Goal: Information Seeking & Learning: Learn about a topic

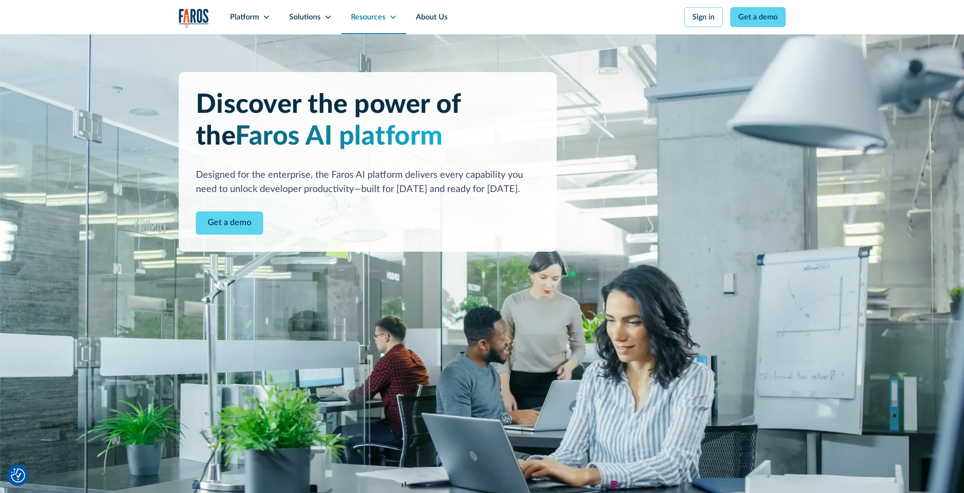
click at [392, 21] on div "Resources" at bounding box center [373, 17] width 65 height 34
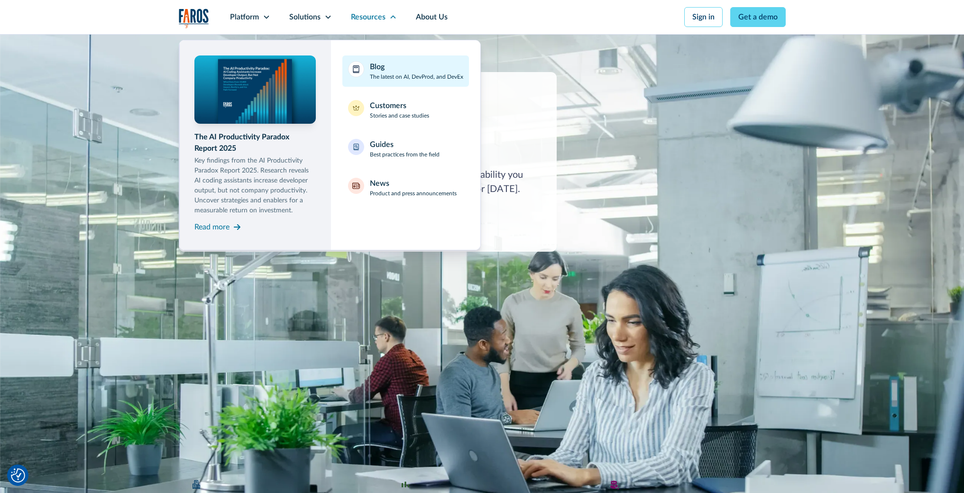
click at [376, 68] on div "Blog" at bounding box center [377, 66] width 15 height 11
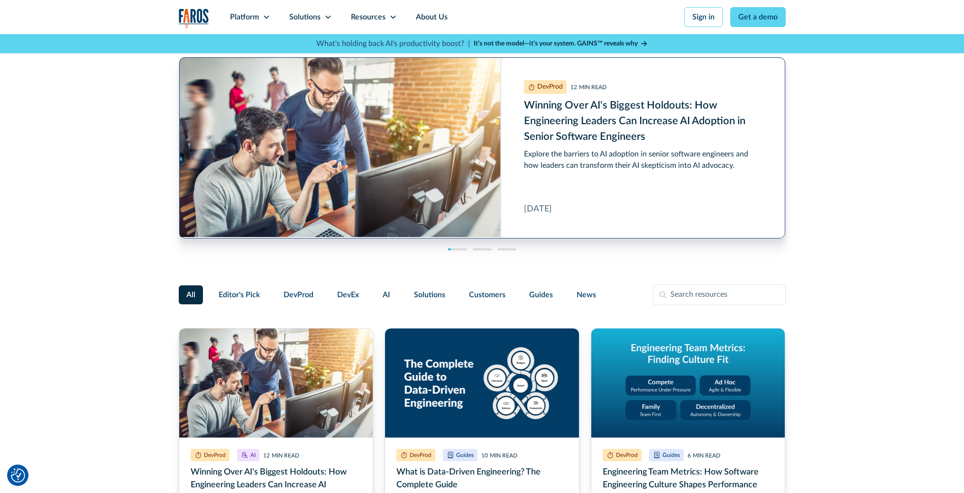
scroll to position [305, 0]
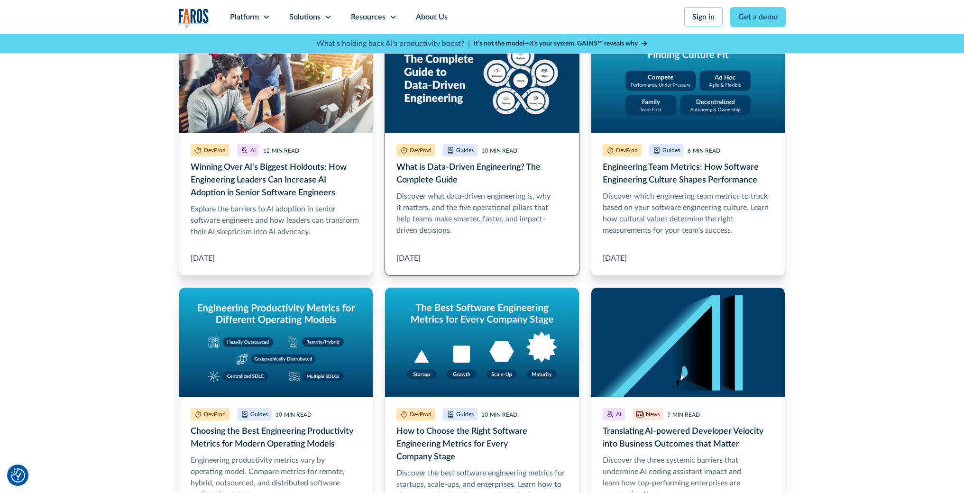
click at [446, 191] on link "What is Data-Driven Engineering? The Complete Guide" at bounding box center [482, 149] width 195 height 253
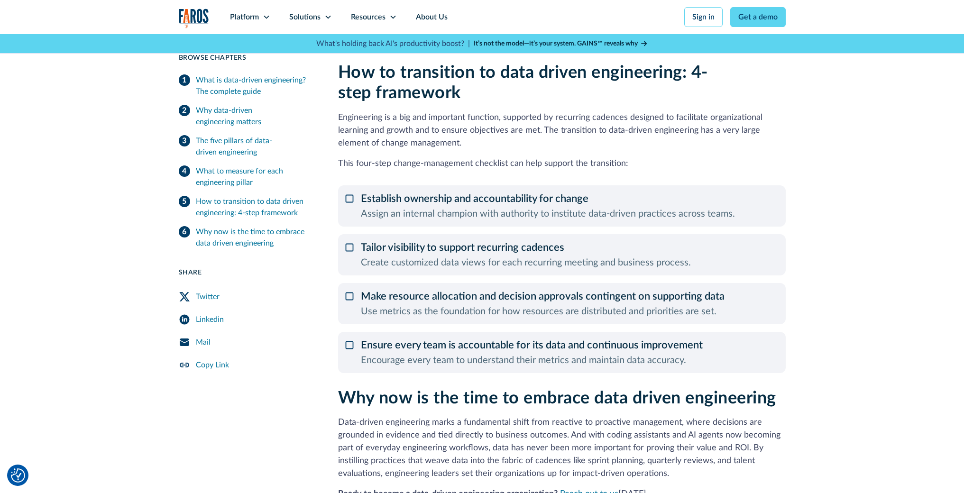
scroll to position [1705, 0]
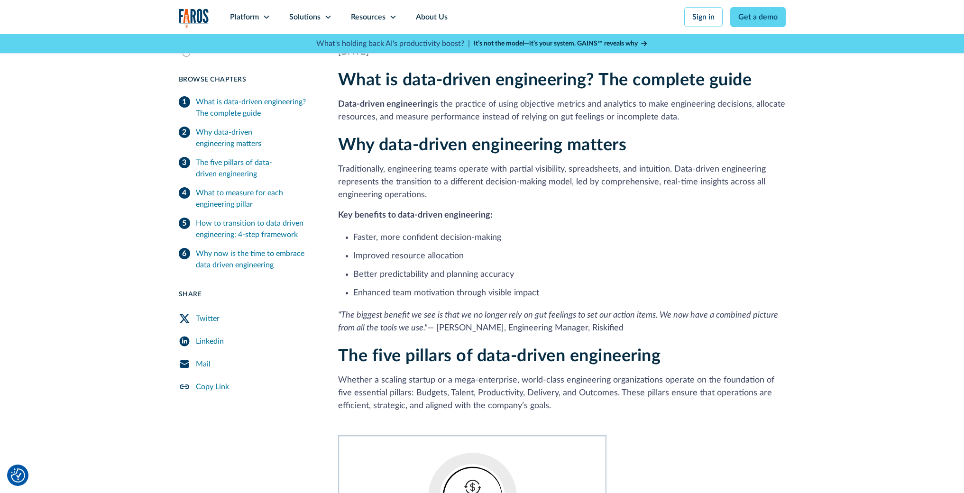
scroll to position [194, 0]
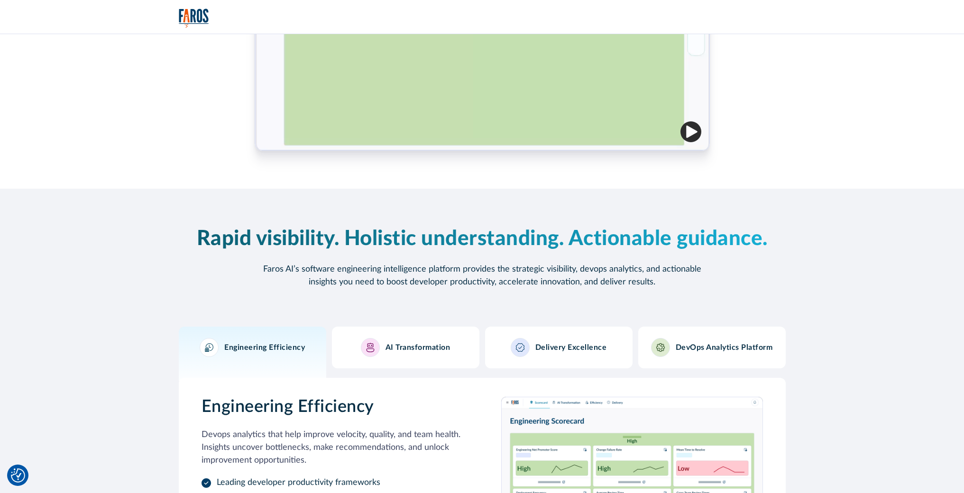
scroll to position [256, 0]
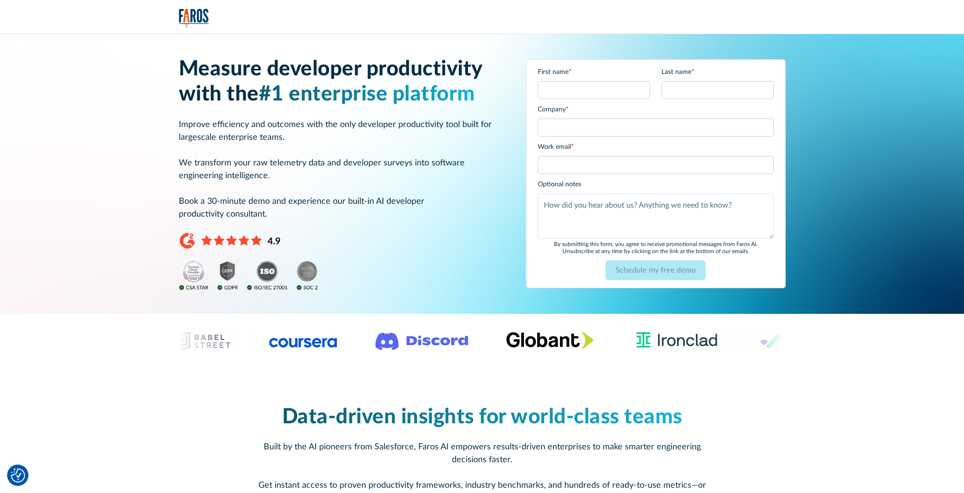
click at [185, 23] on img "home" at bounding box center [194, 18] width 30 height 19
